Goal: Information Seeking & Learning: Learn about a topic

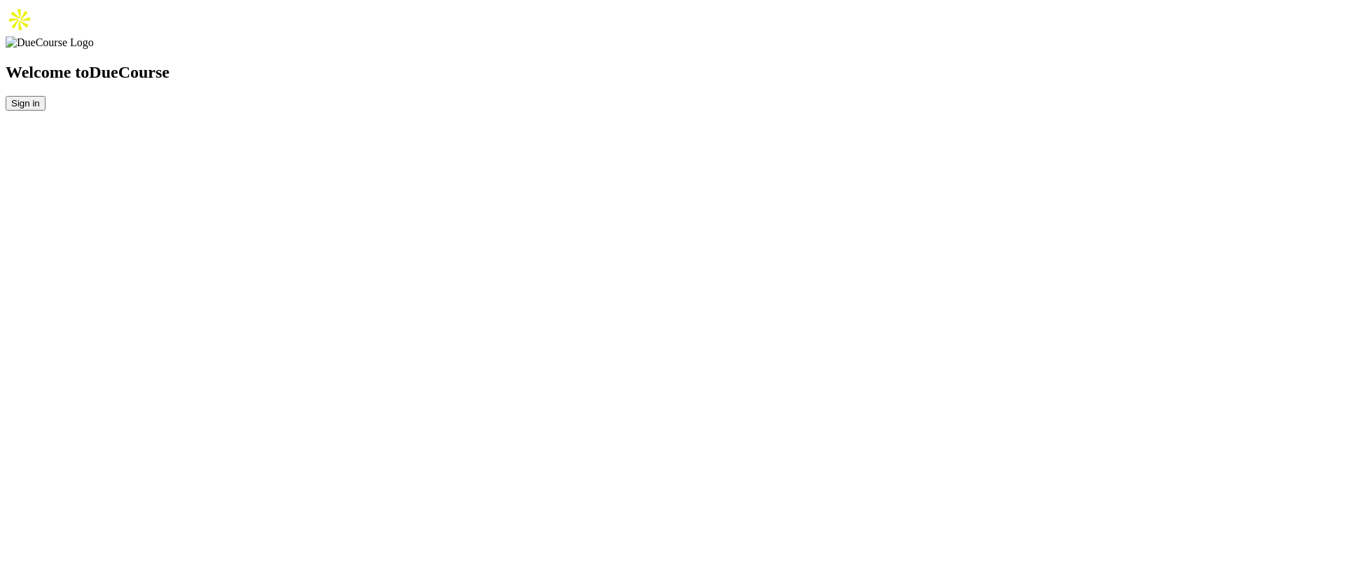
click at [46, 111] on button "Sign in" at bounding box center [26, 103] width 40 height 15
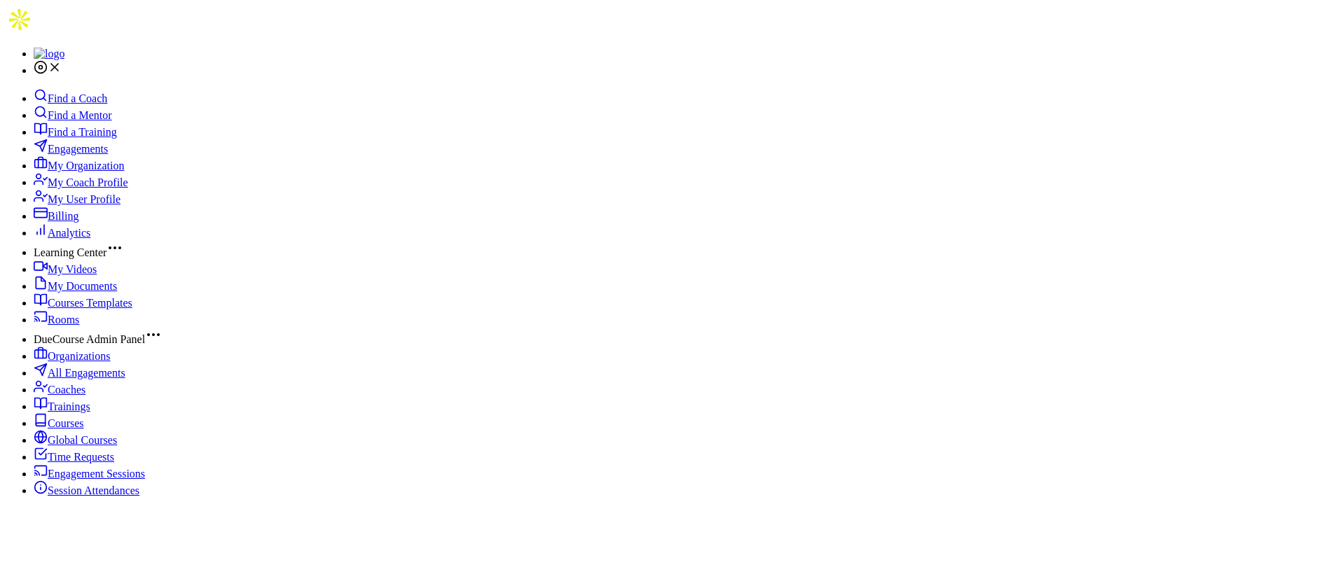
click at [83, 172] on span "My Organization" at bounding box center [86, 166] width 76 height 12
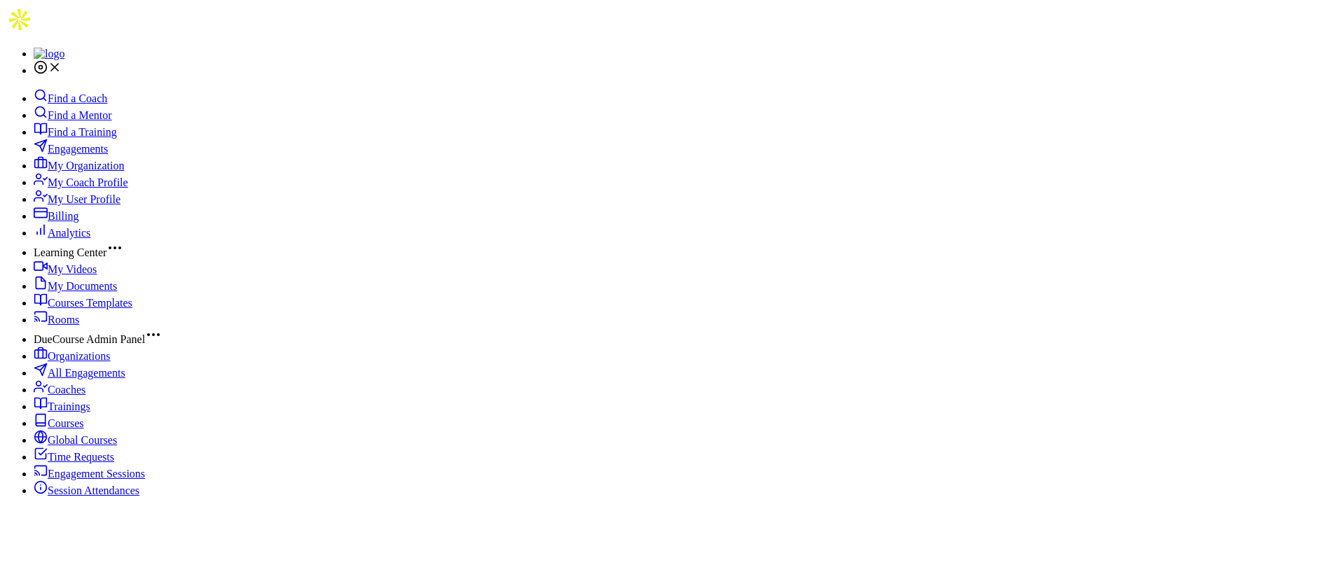
click at [76, 153] on span "Engagements" at bounding box center [78, 149] width 60 height 12
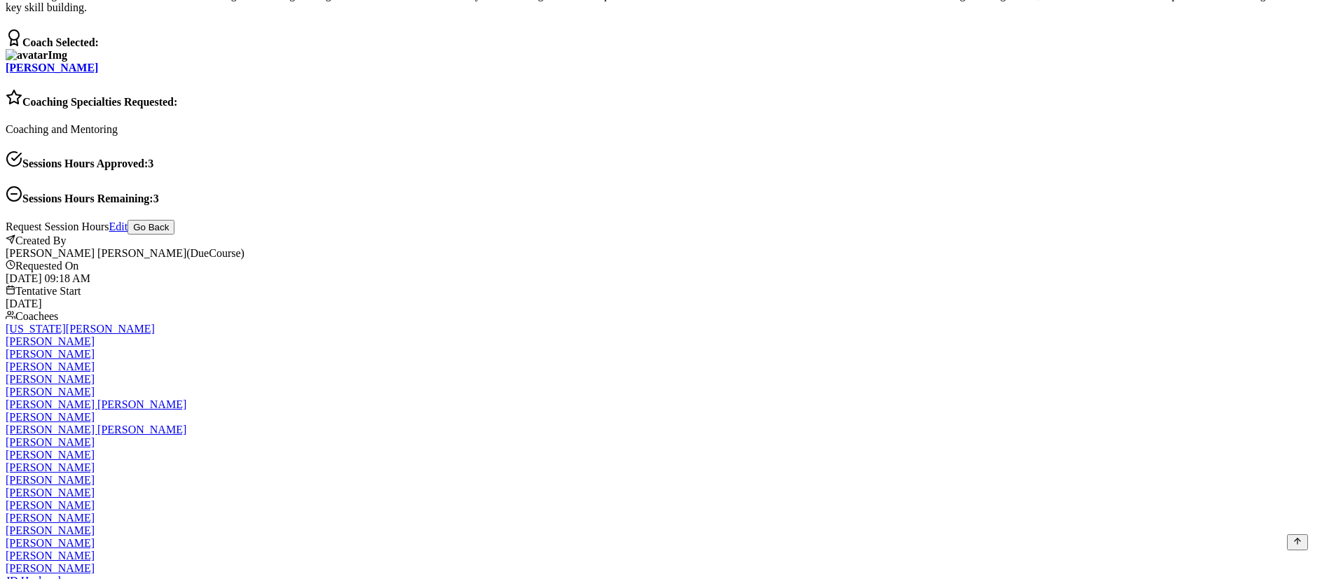
scroll to position [1366, 0]
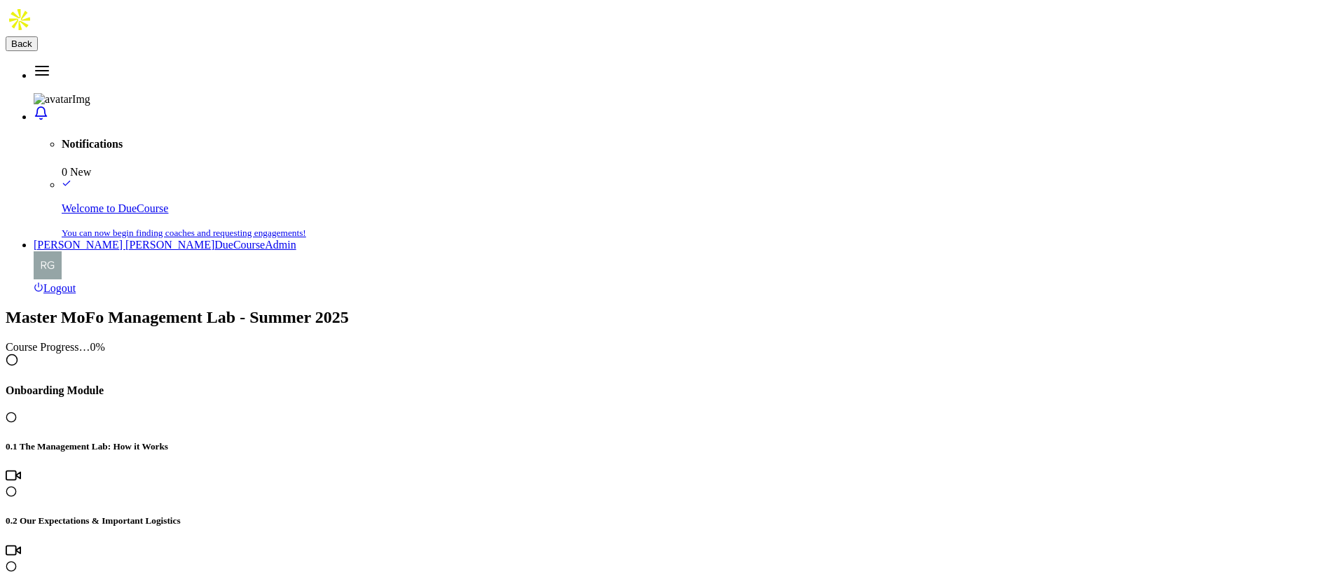
scroll to position [1051, 0]
drag, startPoint x: 465, startPoint y: 100, endPoint x: 790, endPoint y: 101, distance: 324.4
copy h4 "3.1 Effective Delegation and Delegation Pitfalls"
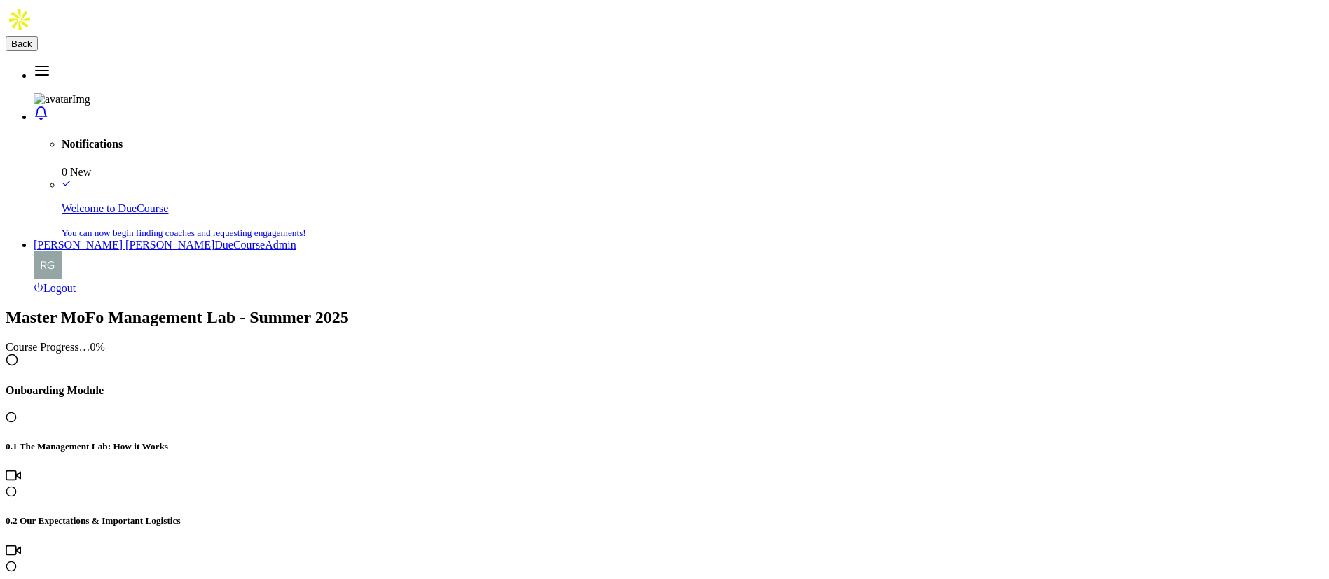
drag, startPoint x: 468, startPoint y: 95, endPoint x: 825, endPoint y: 99, distance: 357.3
copy h4 "3.2 DueCourse Practice Guide: Effective Delegation"
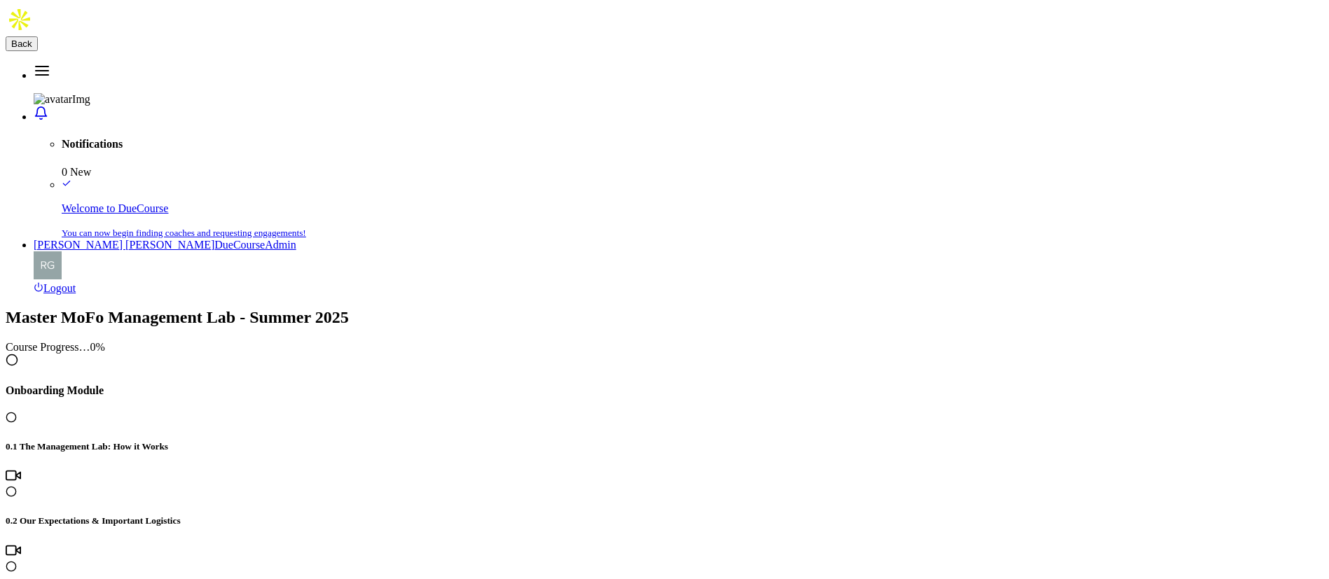
drag, startPoint x: 467, startPoint y: 92, endPoint x: 844, endPoint y: 97, distance: 377.0
copy h4 "3.3 Workday Mindset Podcast Episode 29: Buffers"
drag, startPoint x: 469, startPoint y: 93, endPoint x: 646, endPoint y: 103, distance: 176.8
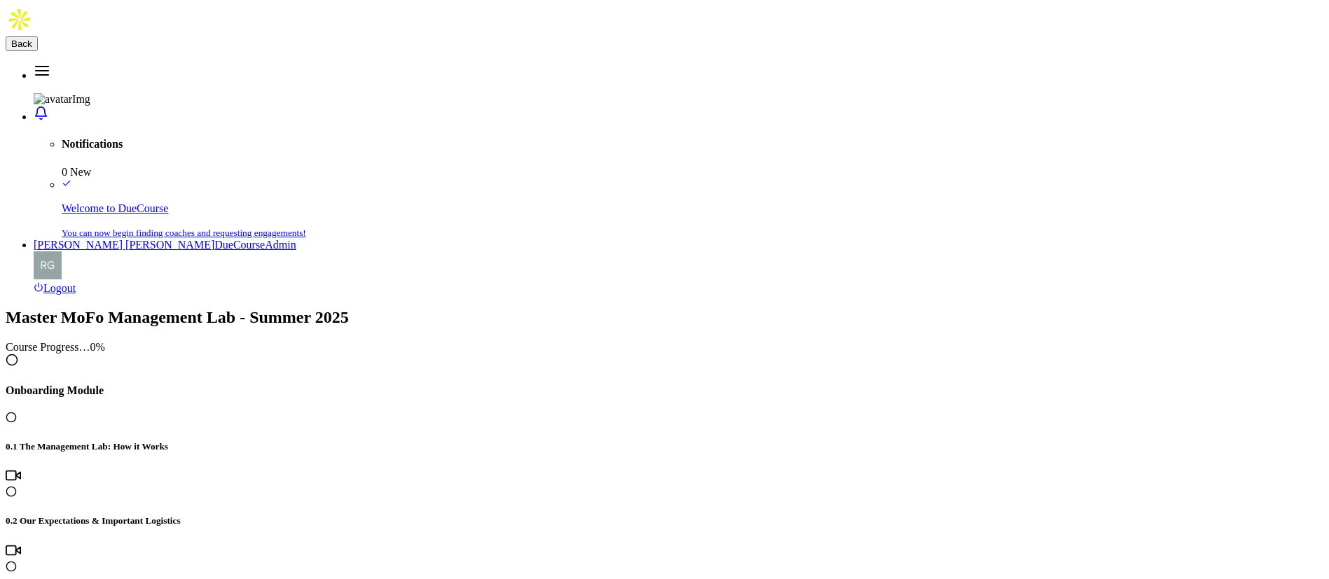
copy h4 "3.4 Module 3 Reflection"
drag, startPoint x: 819, startPoint y: 94, endPoint x: 447, endPoint y: 90, distance: 372.0
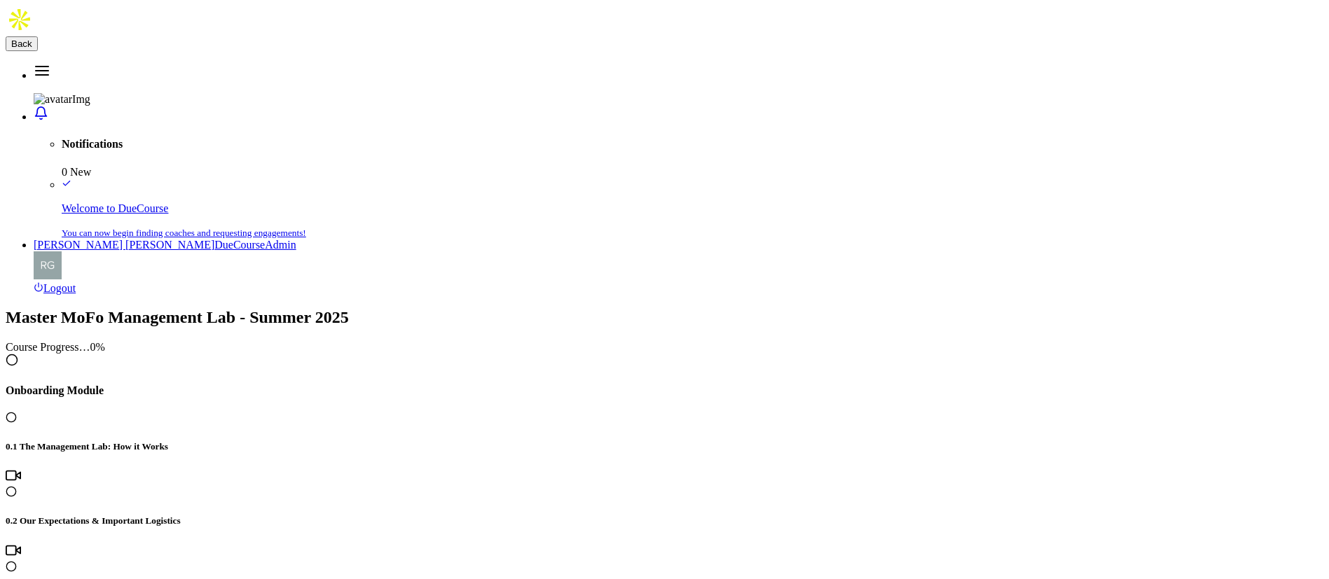
copy h4 "3.2 DueCourse Practice Guide: Effective Delegation"
drag, startPoint x: 175, startPoint y: 399, endPoint x: 252, endPoint y: 399, distance: 76.4
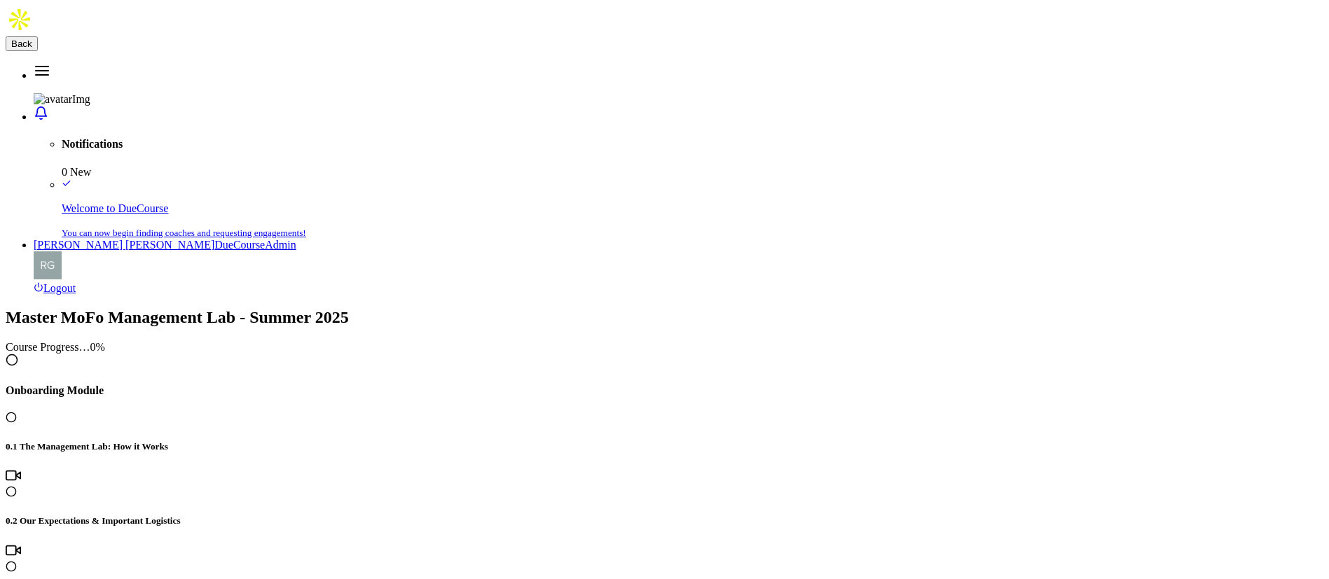
drag, startPoint x: 500, startPoint y: 223, endPoint x: 560, endPoint y: 216, distance: 60.6
copy td "Not Helpful"
drag, startPoint x: 1218, startPoint y: 222, endPoint x: 1268, endPoint y: 219, distance: 50.5
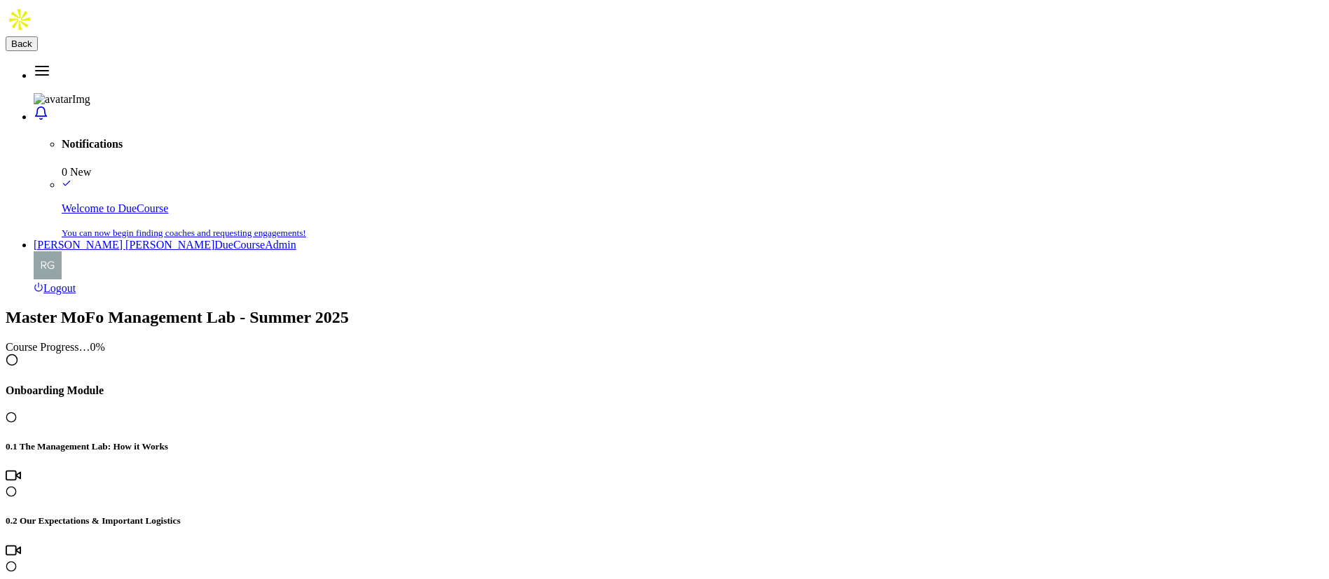
copy td "Helpful"
drag, startPoint x: 487, startPoint y: 150, endPoint x: 1153, endPoint y: 146, distance: 666.3
copy h5 "After completing this module, how helpful do you think this information will be…"
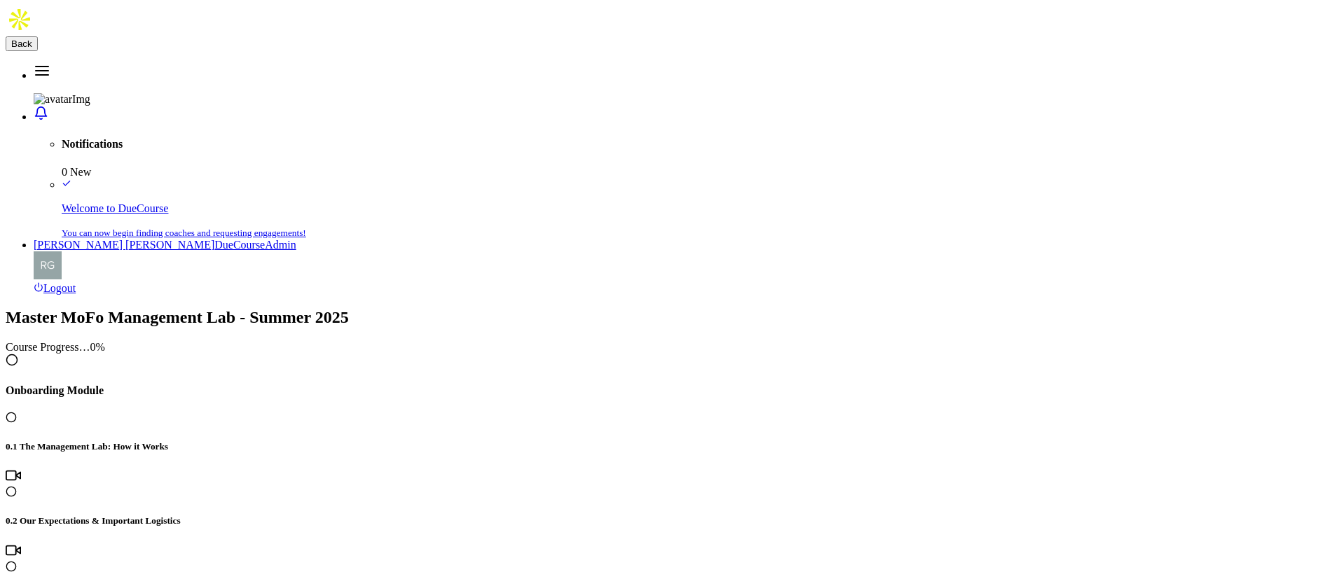
drag, startPoint x: 845, startPoint y: 296, endPoint x: 483, endPoint y: 282, distance: 361.7
copy h5 "Take a moment to reflect on how the last week has gone. What's one observation …"
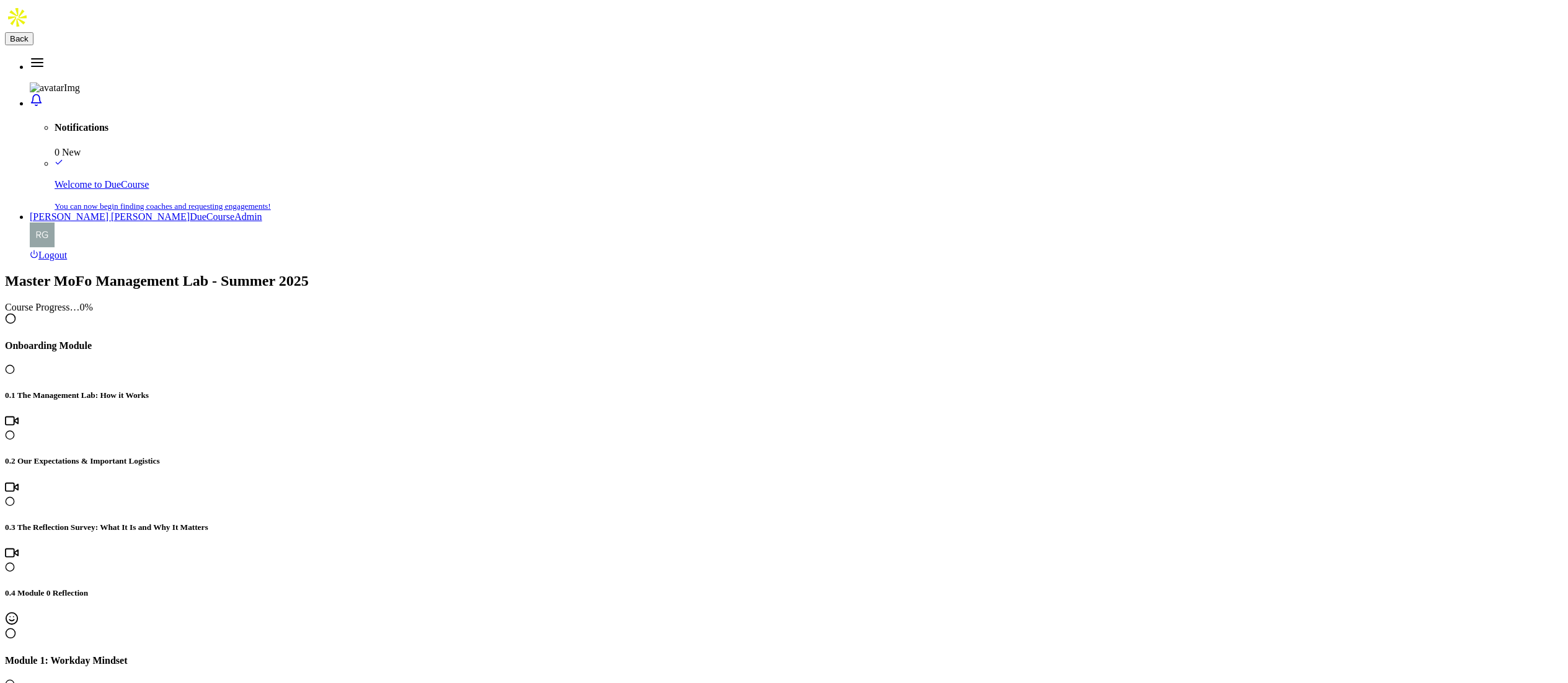
scroll to position [1094, 0]
drag, startPoint x: 718, startPoint y: 83, endPoint x: 534, endPoint y: 88, distance: 184.1
copy h4 "4.1 Motivational Needs"
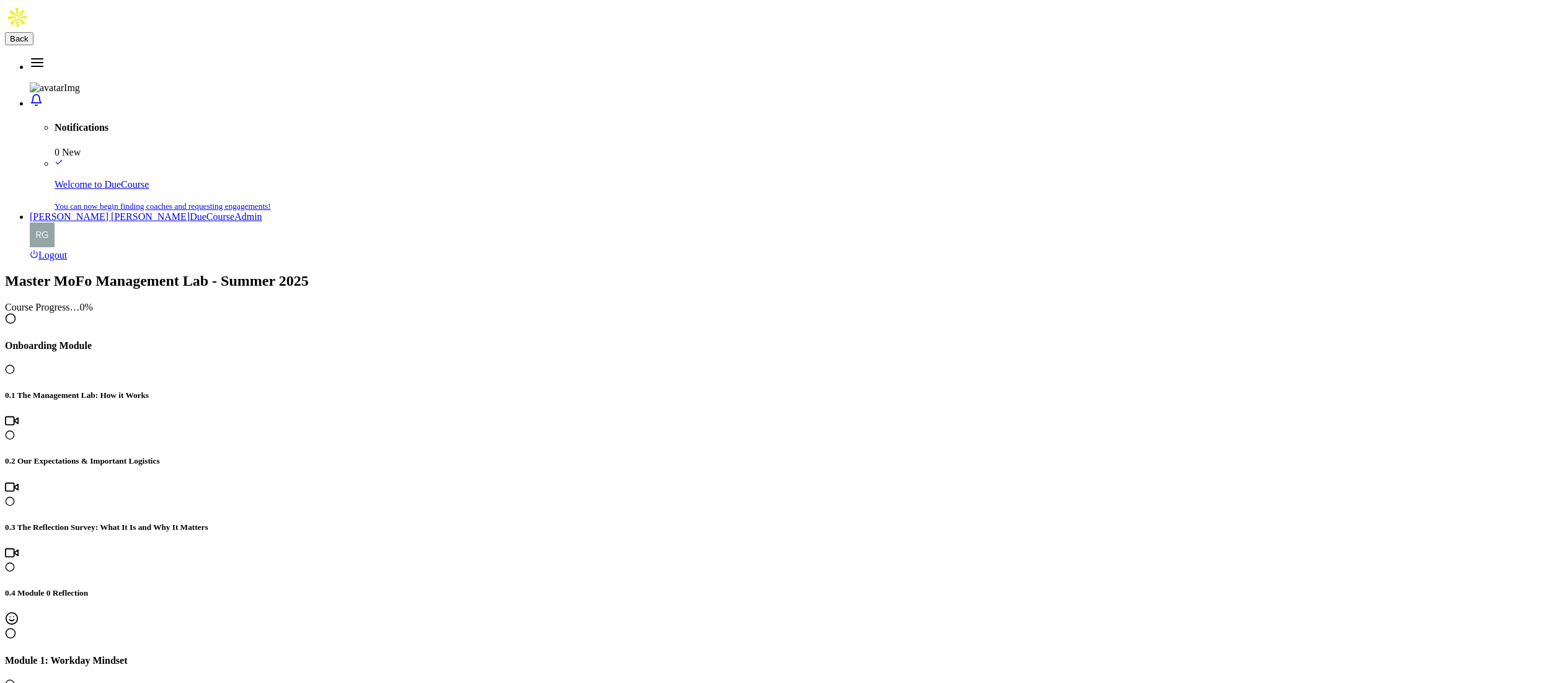
drag, startPoint x: 542, startPoint y: 87, endPoint x: 803, endPoint y: 87, distance: 261.0
drag, startPoint x: 546, startPoint y: 109, endPoint x: 1080, endPoint y: 121, distance: 534.1
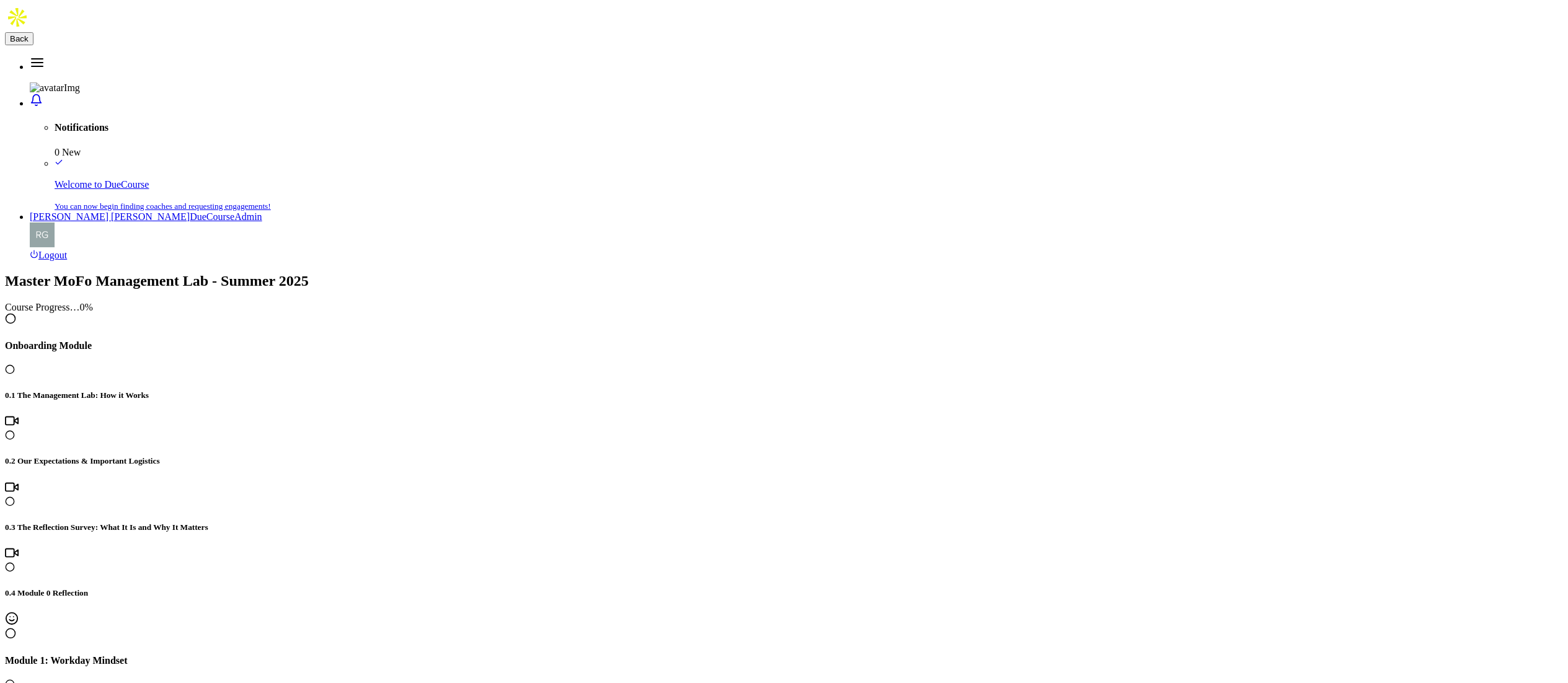
drag, startPoint x: 541, startPoint y: 84, endPoint x: 963, endPoint y: 87, distance: 422.0
drag, startPoint x: 542, startPoint y: 79, endPoint x: 696, endPoint y: 80, distance: 154.0
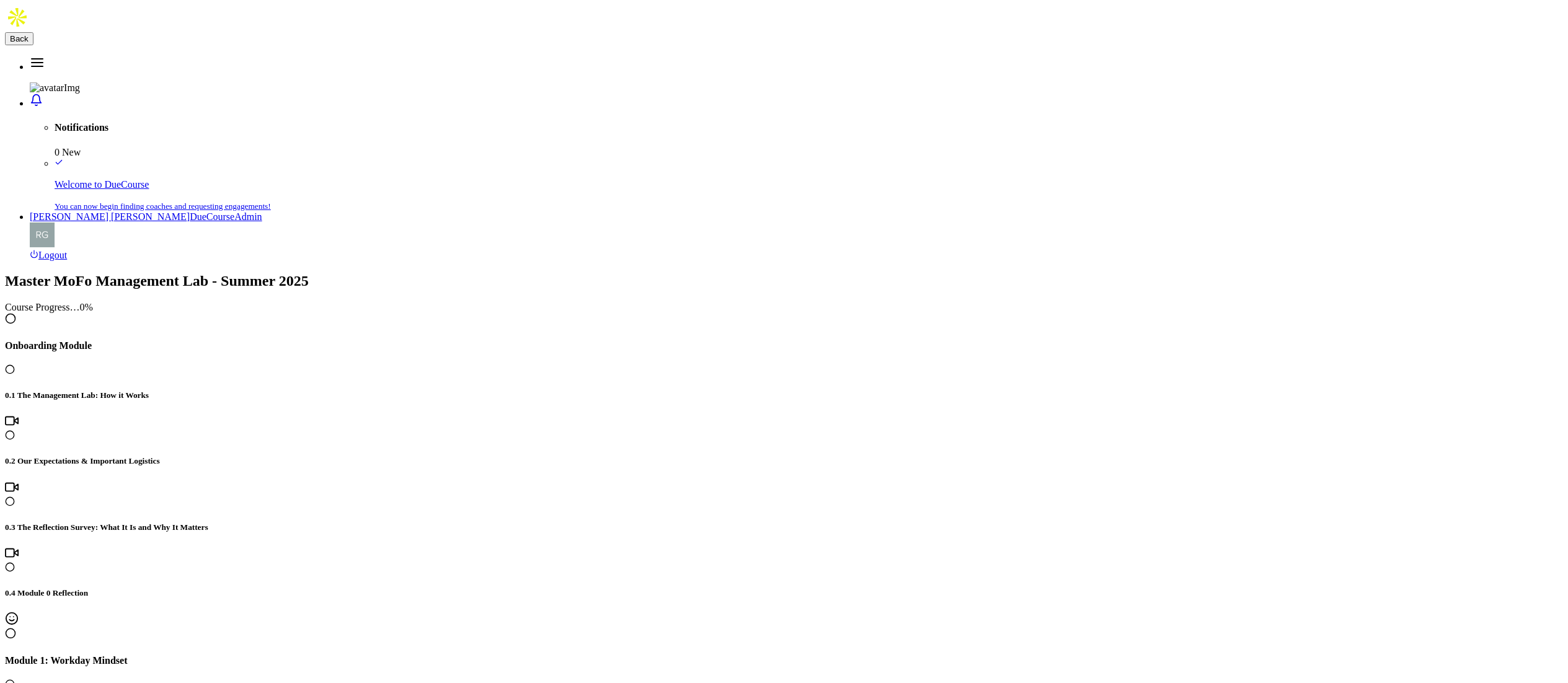
drag, startPoint x: 583, startPoint y: 195, endPoint x: 663, endPoint y: 195, distance: 80.0
drag, startPoint x: 1454, startPoint y: 196, endPoint x: 1503, endPoint y: 196, distance: 49.0
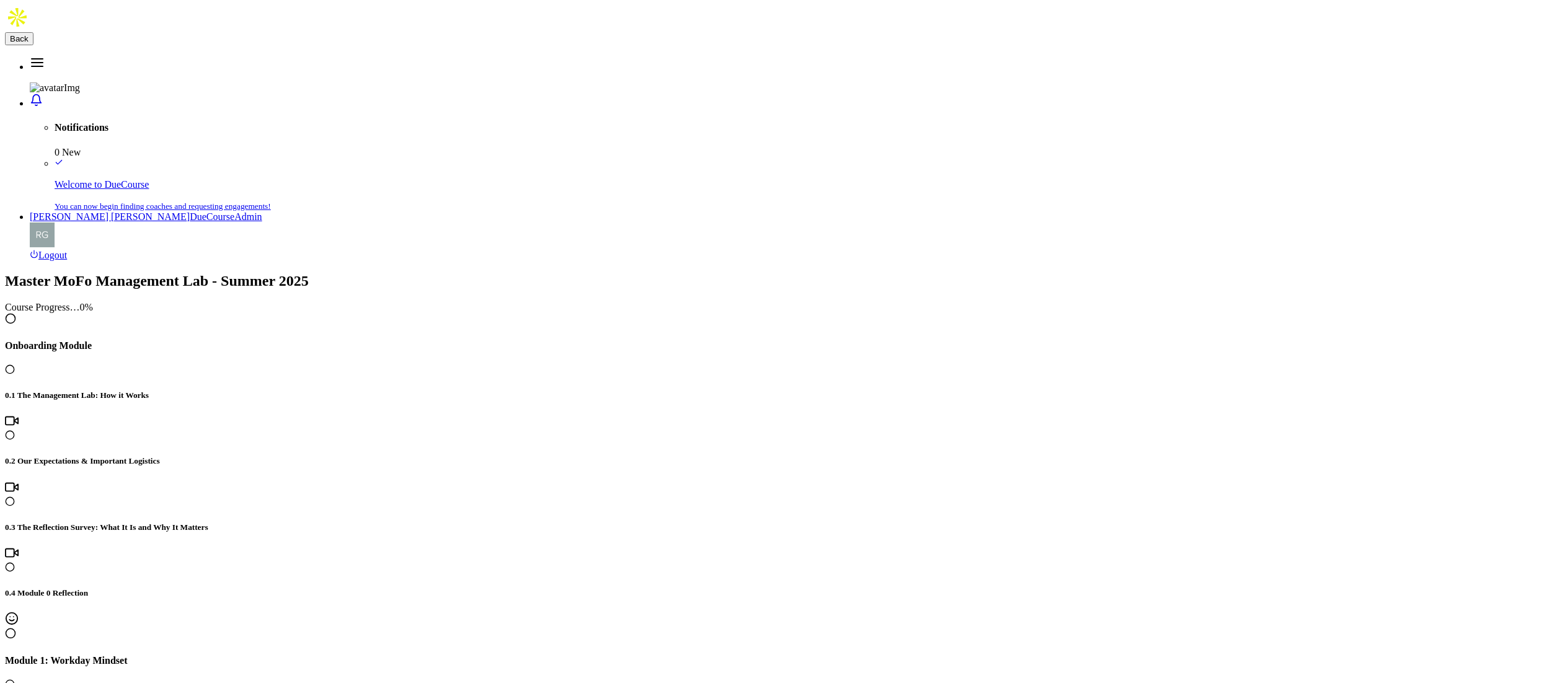
drag, startPoint x: 557, startPoint y: 133, endPoint x: 1138, endPoint y: 124, distance: 581.1
drag, startPoint x: 599, startPoint y: 268, endPoint x: 554, endPoint y: 253, distance: 47.4
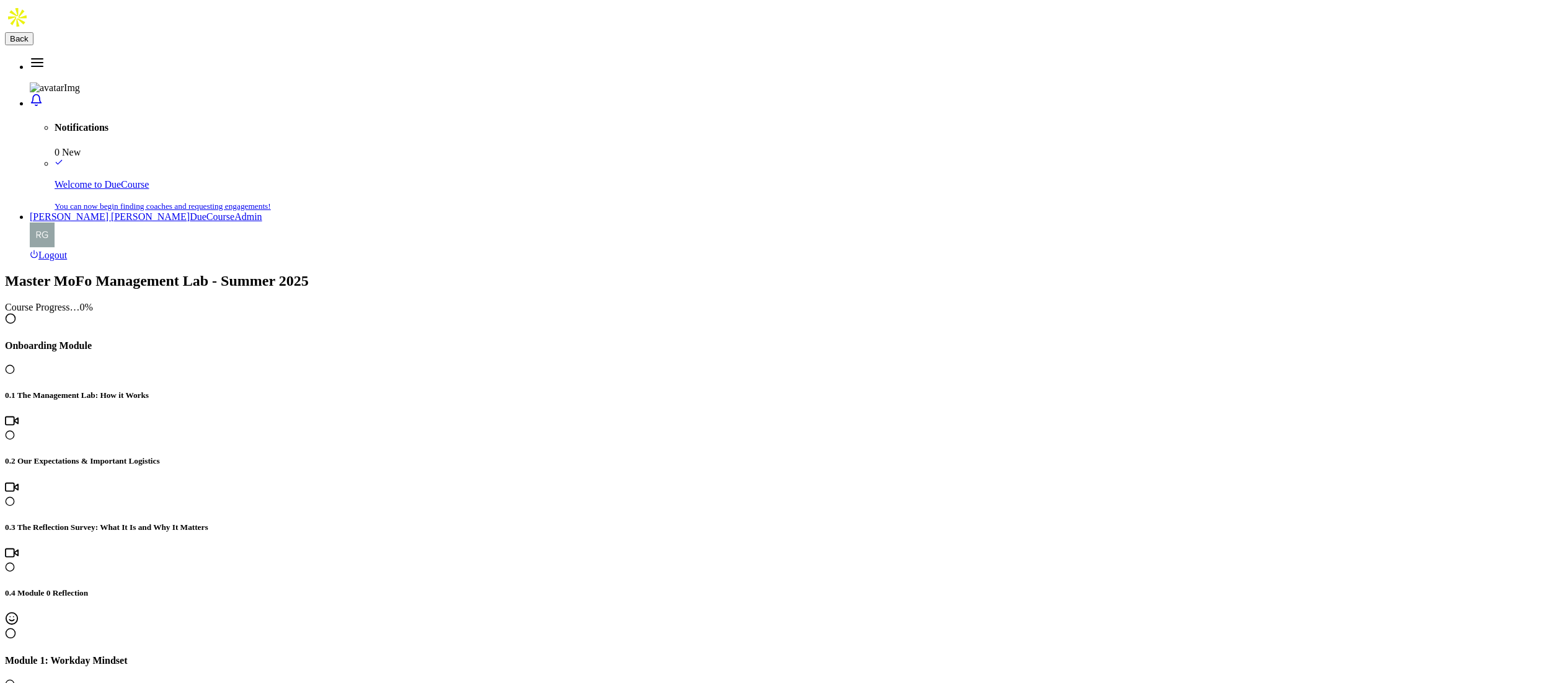
scroll to position [1342, 0]
drag, startPoint x: 784, startPoint y: 531, endPoint x: 779, endPoint y: 517, distance: 14.9
